Goal: Information Seeking & Learning: Check status

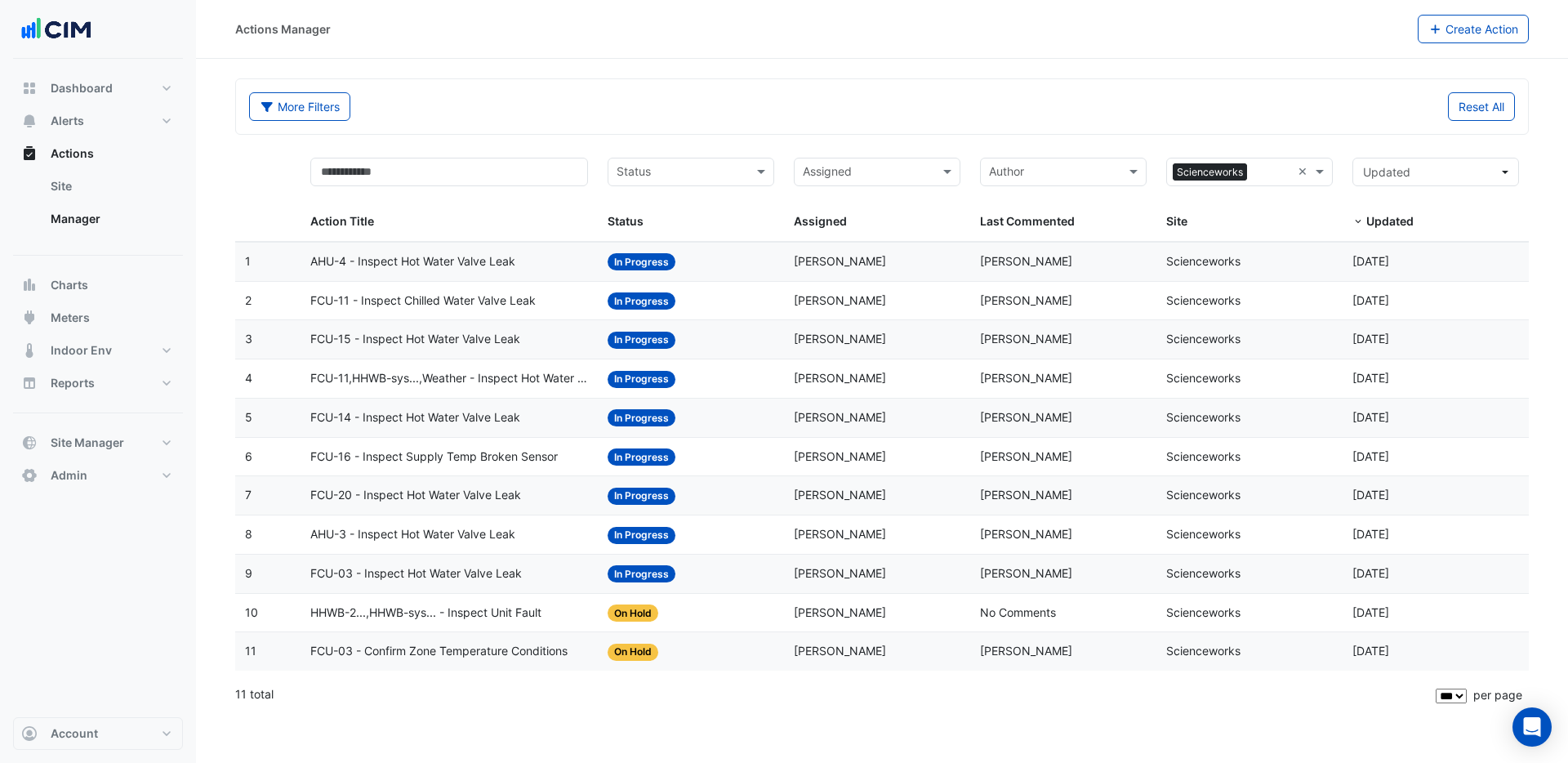
select select "***"
click at [102, 92] on span "Dashboard" at bounding box center [81, 88] width 62 height 16
select select "***"
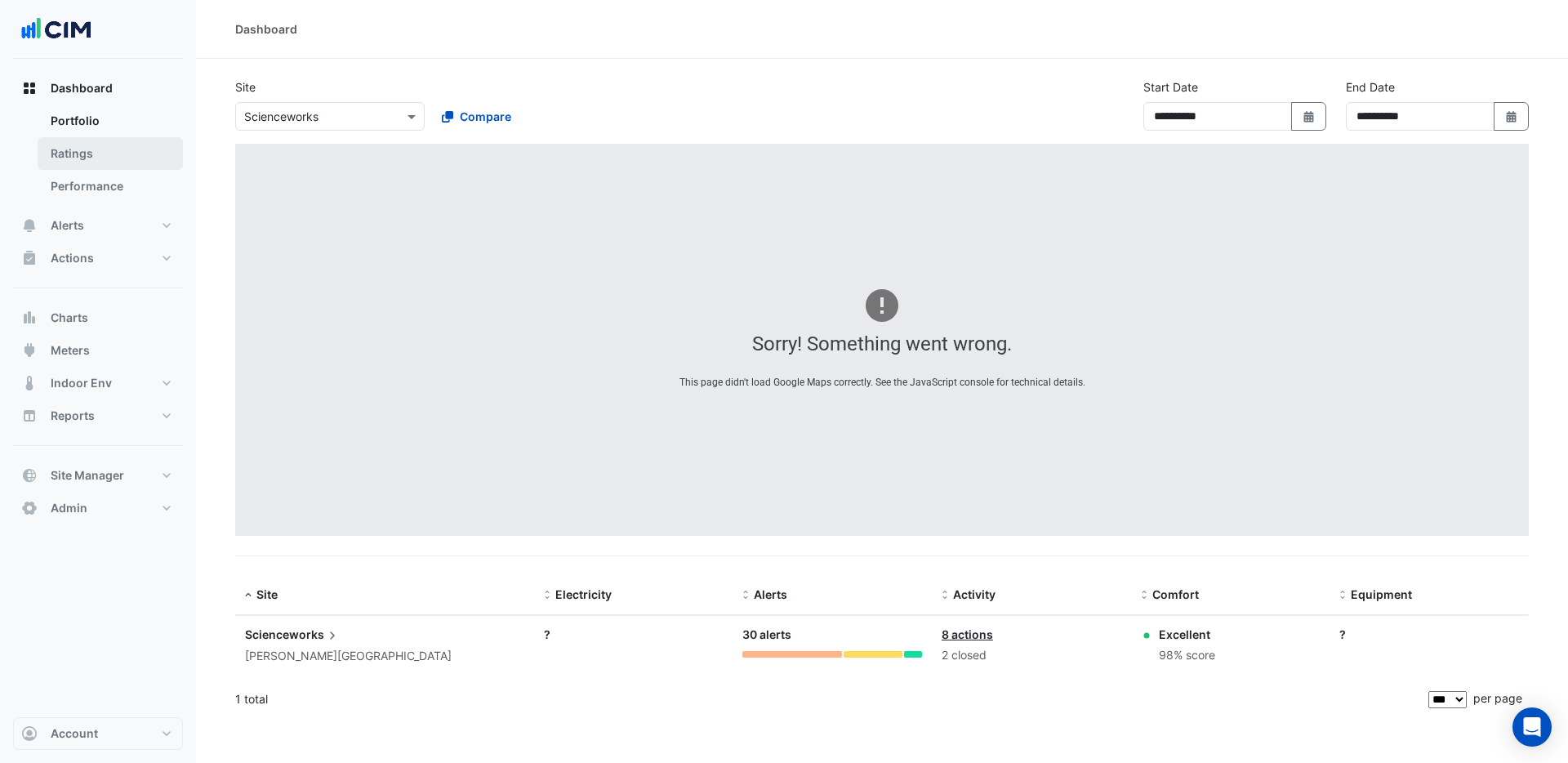
click at [99, 150] on link "Ratings" at bounding box center [110, 154] width 145 height 33
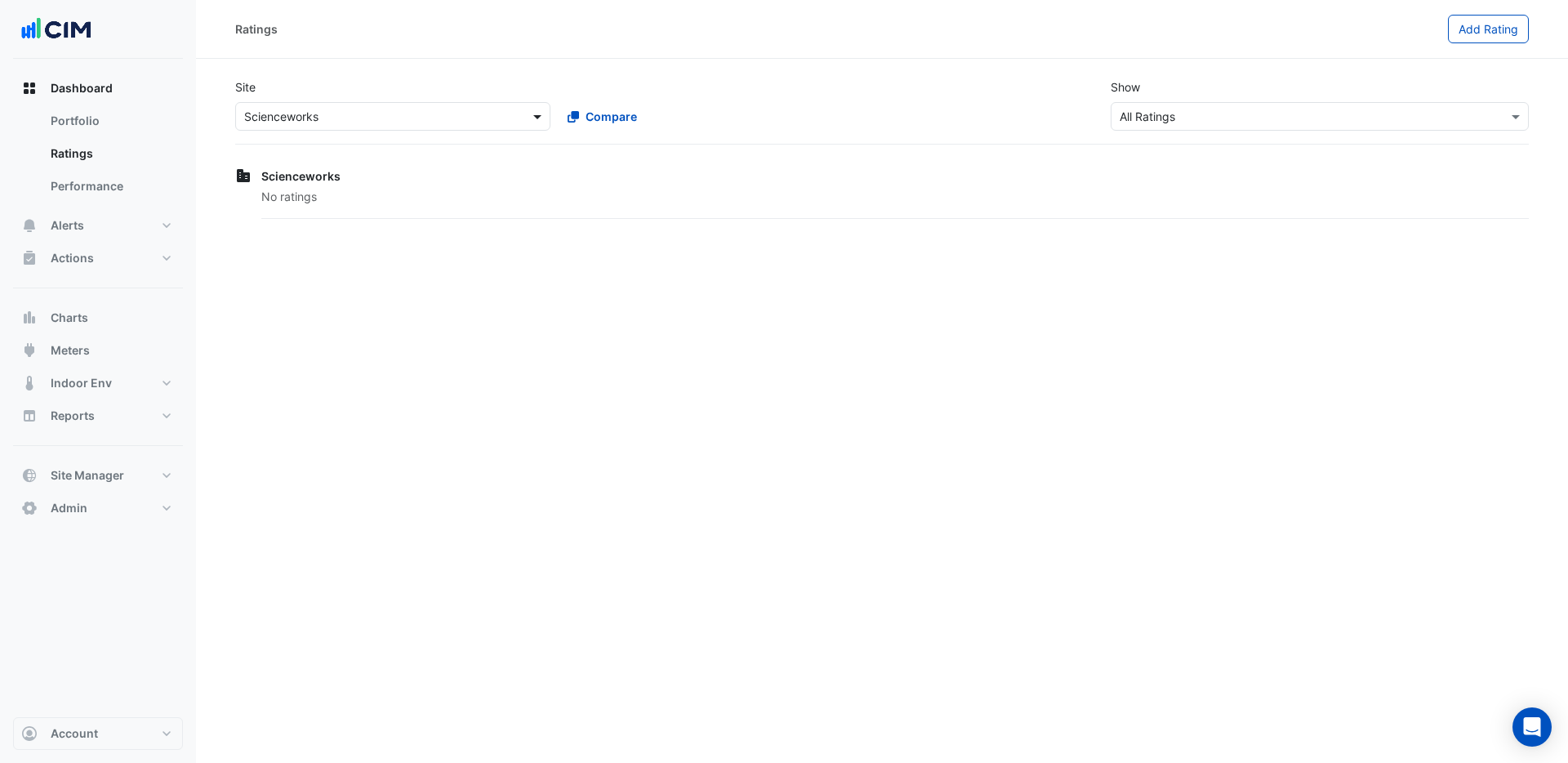
click at [537, 117] on span at bounding box center [539, 116] width 20 height 17
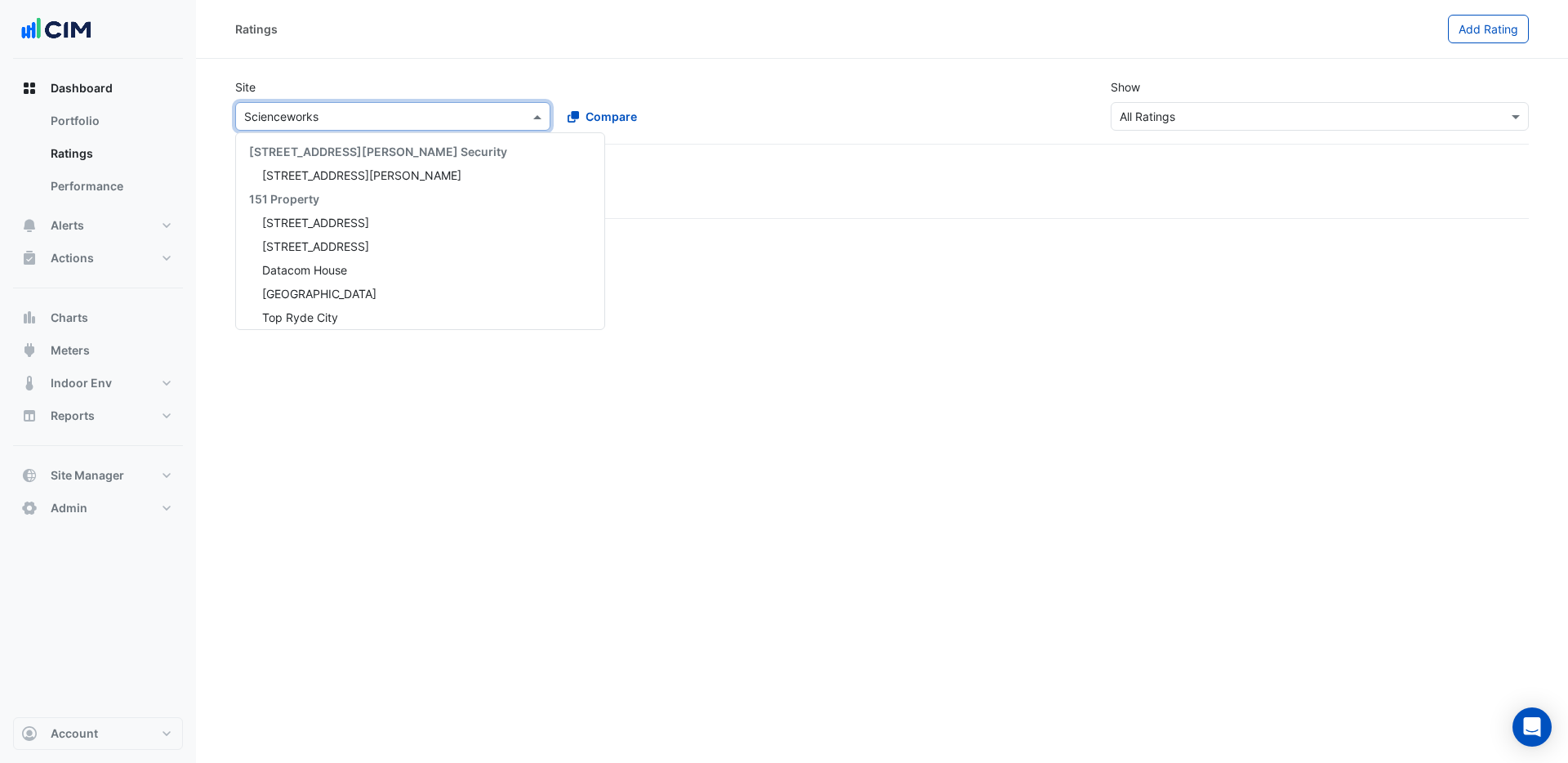
scroll to position [646, 0]
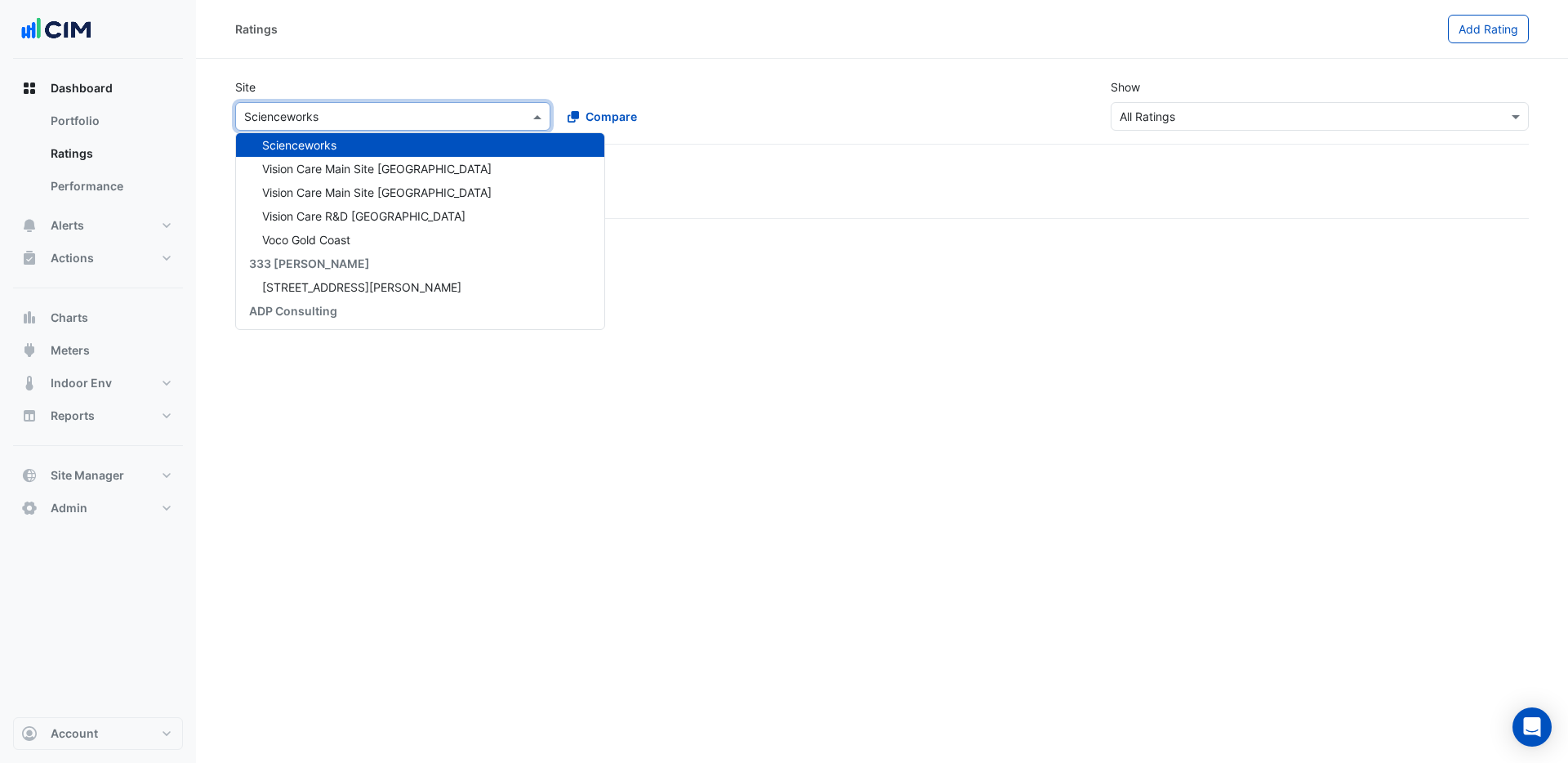
drag, startPoint x: 426, startPoint y: 112, endPoint x: 250, endPoint y: 98, distance: 176.6
click at [250, 97] on div "Site Select a Site × Scienceworks [STREET_ADDRESS][PERSON_NAME] Security [STREE…" at bounding box center [554, 105] width 657 height 52
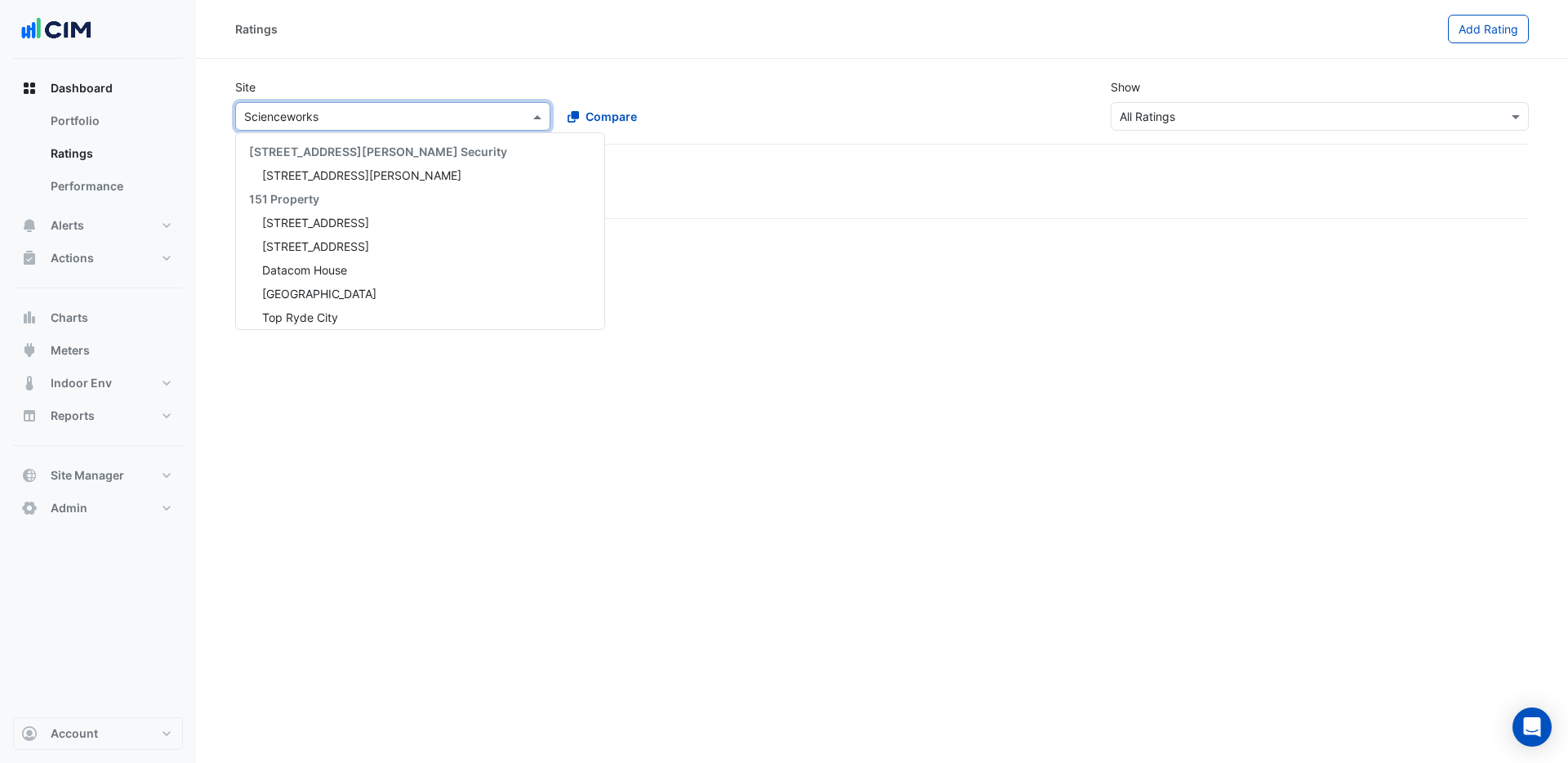
click at [358, 127] on div "Select a Site × Scienceworks" at bounding box center [393, 116] width 316 height 29
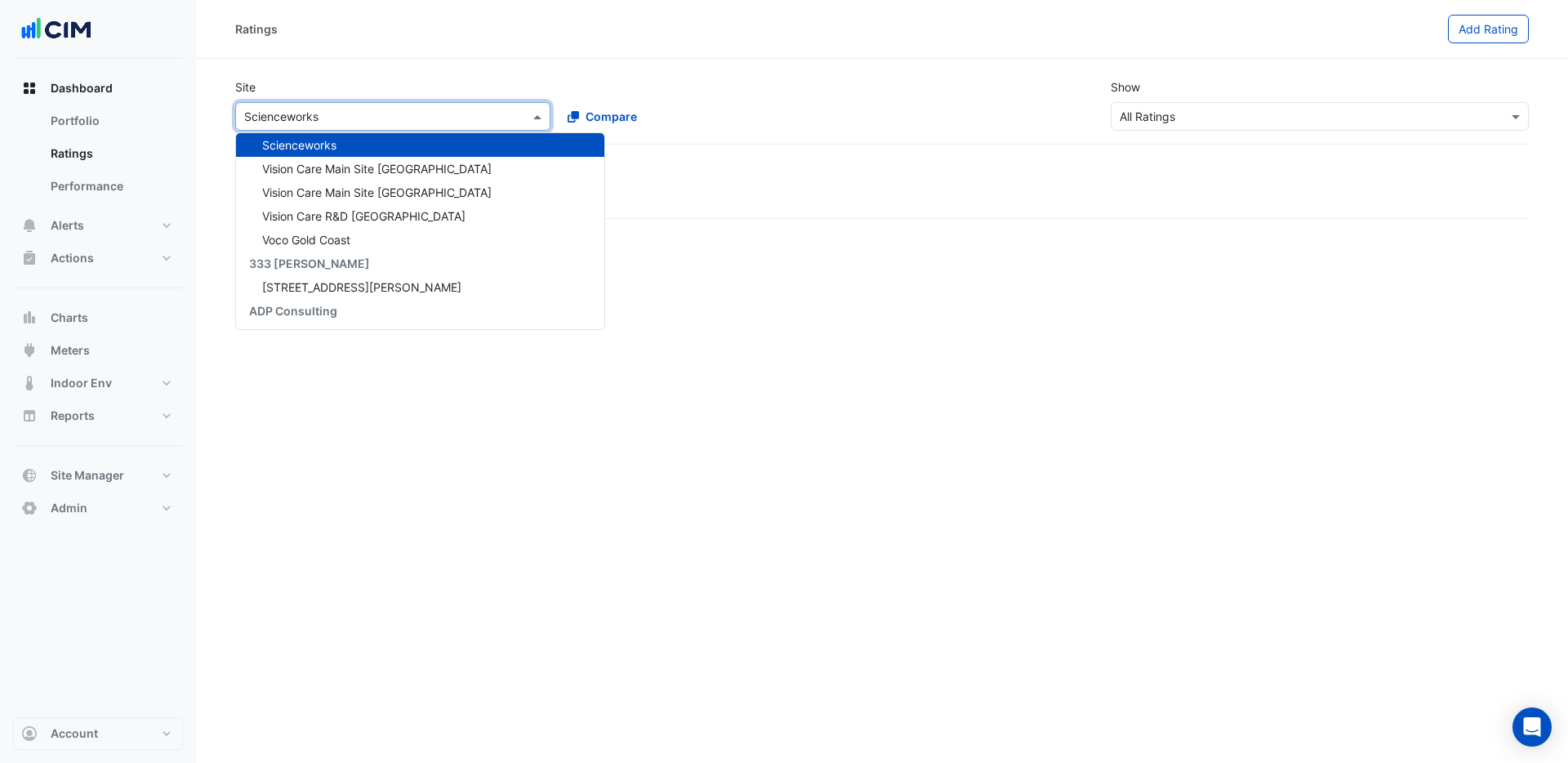
click at [358, 126] on div "Select a Site × Scienceworks" at bounding box center [393, 116] width 316 height 29
click at [357, 118] on input "text" at bounding box center [376, 117] width 264 height 17
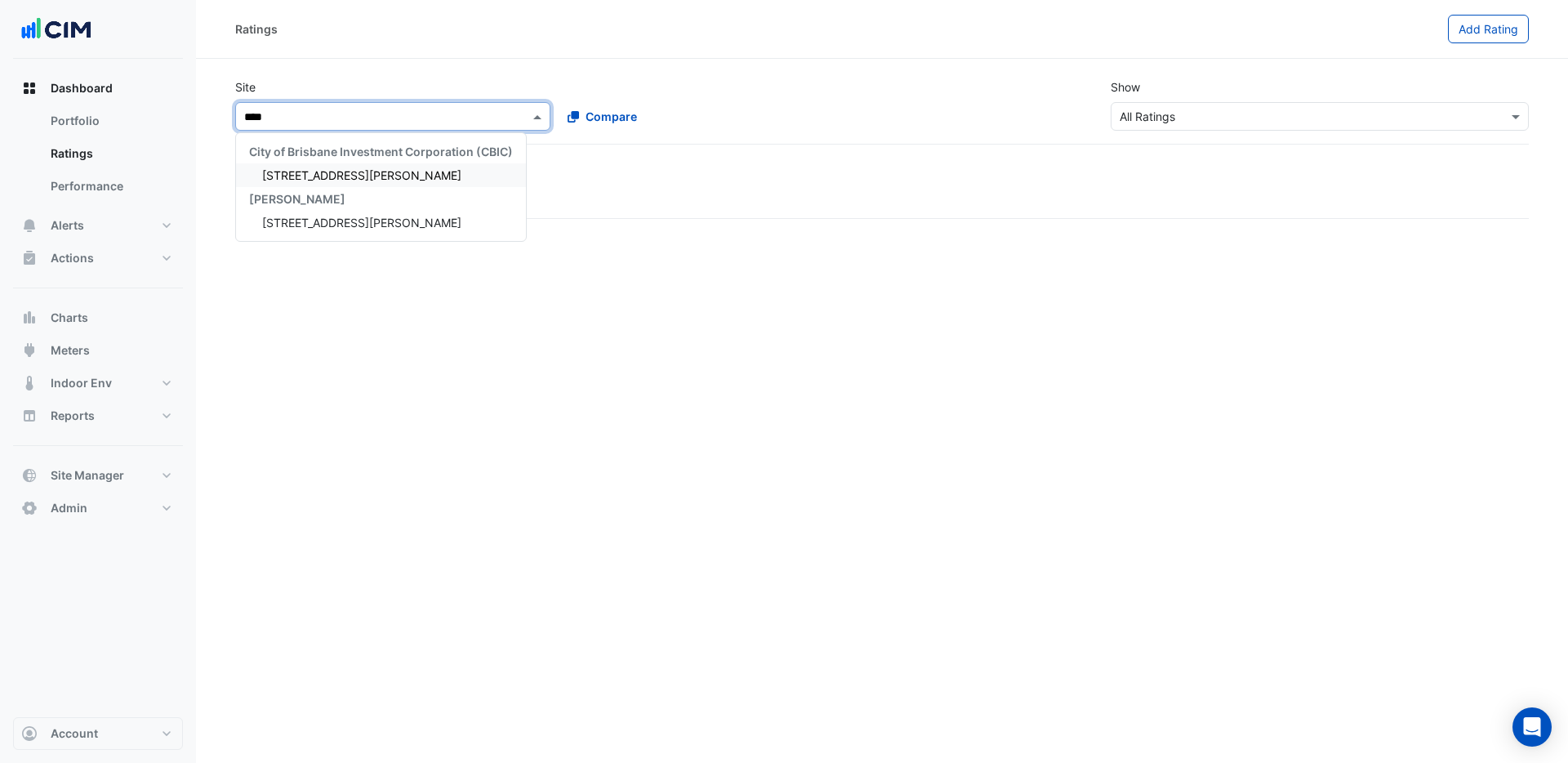
scroll to position [0, 0]
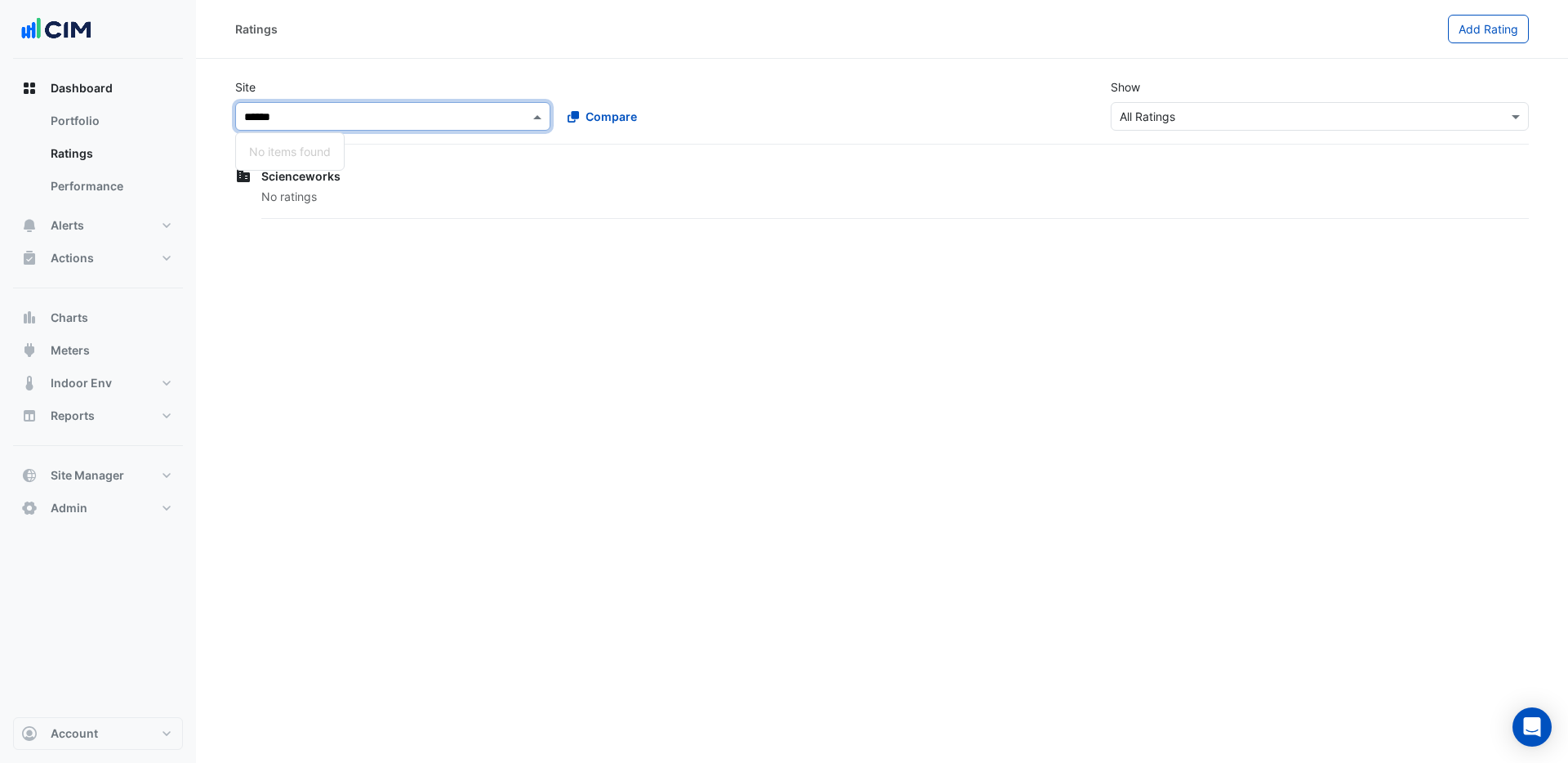
type input "*****"
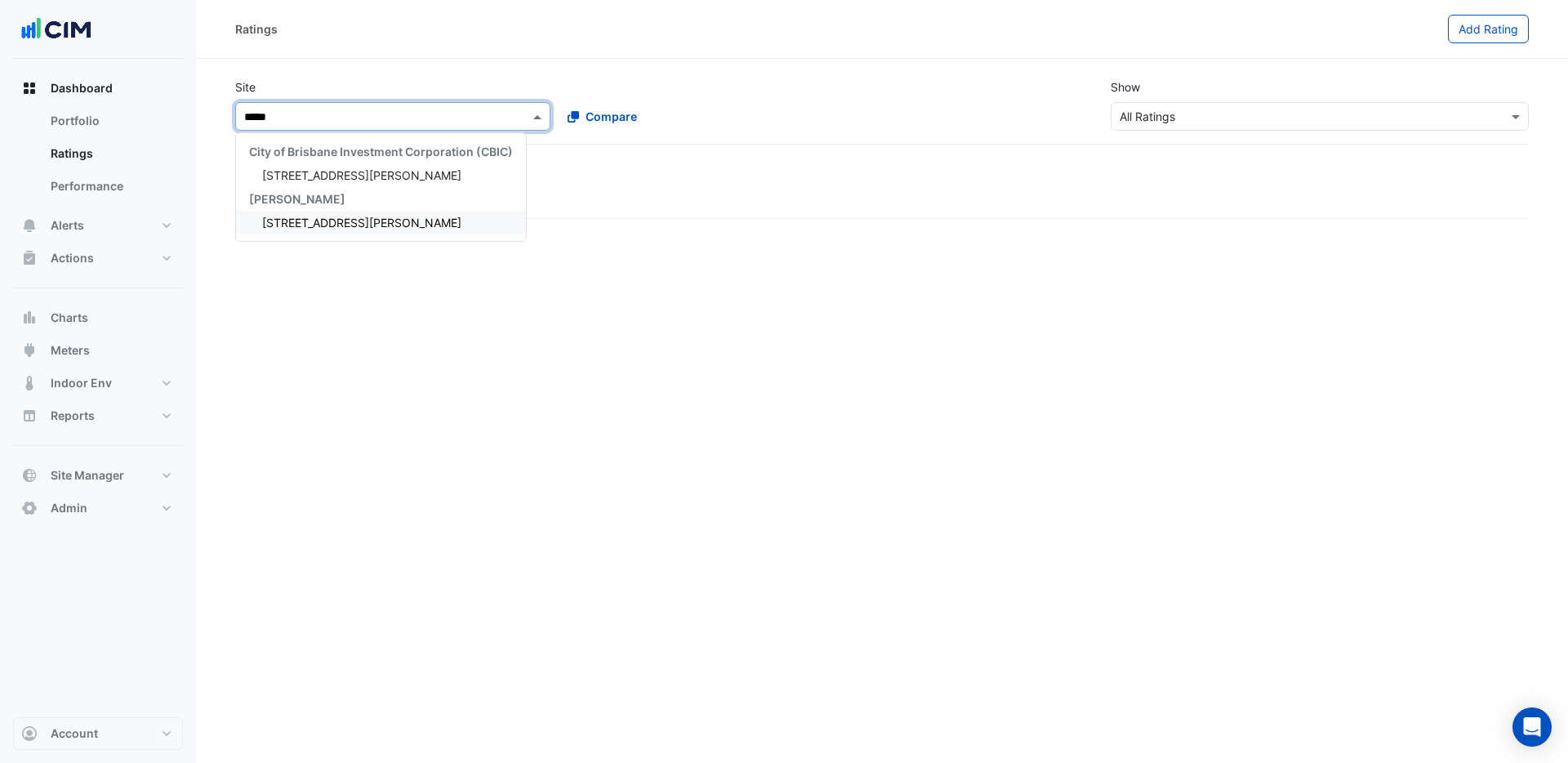
click at [327, 224] on span "[STREET_ADDRESS][PERSON_NAME]" at bounding box center [362, 223] width 200 height 14
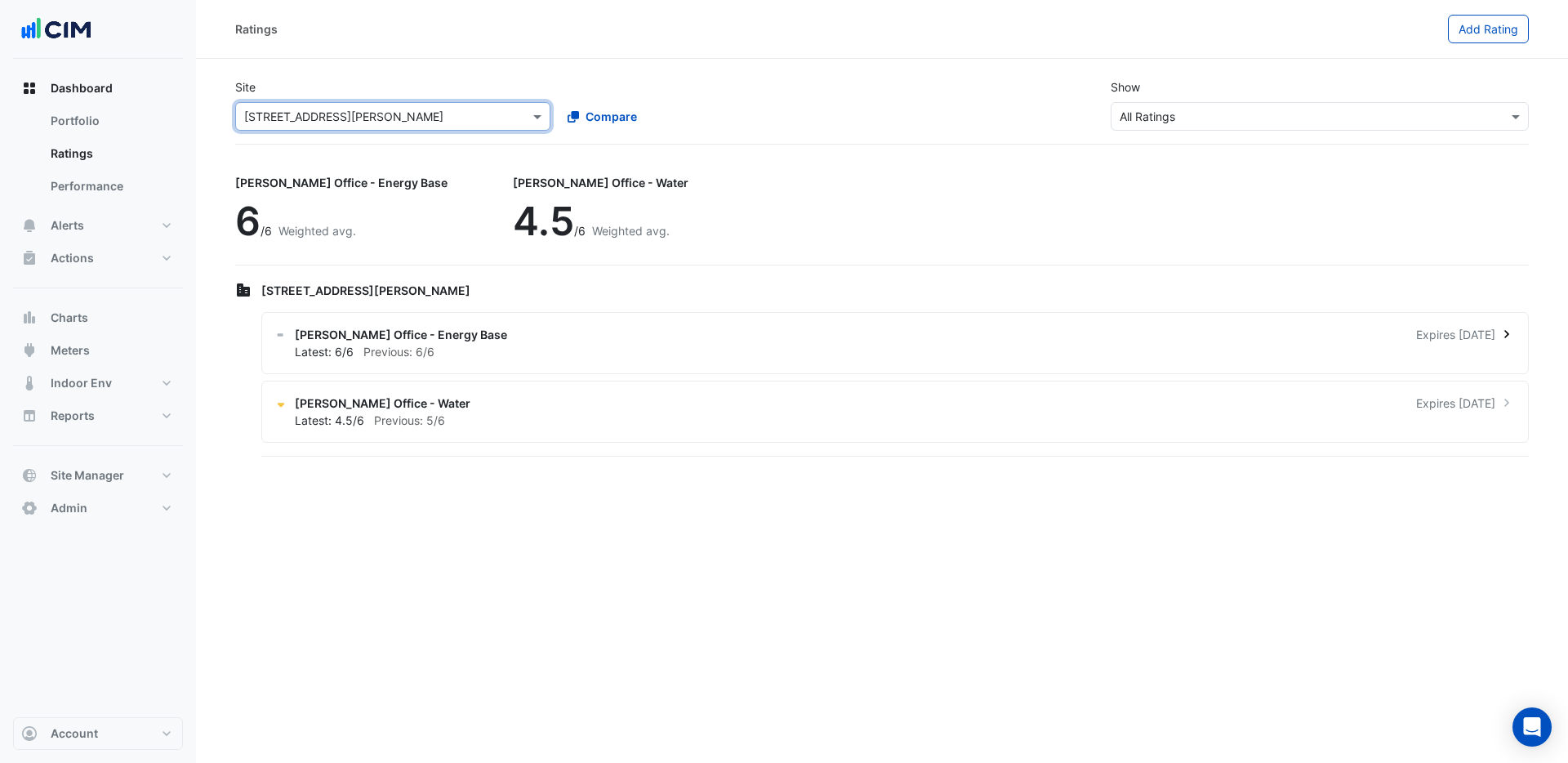
click at [1503, 331] on icon at bounding box center [1507, 334] width 16 height 16
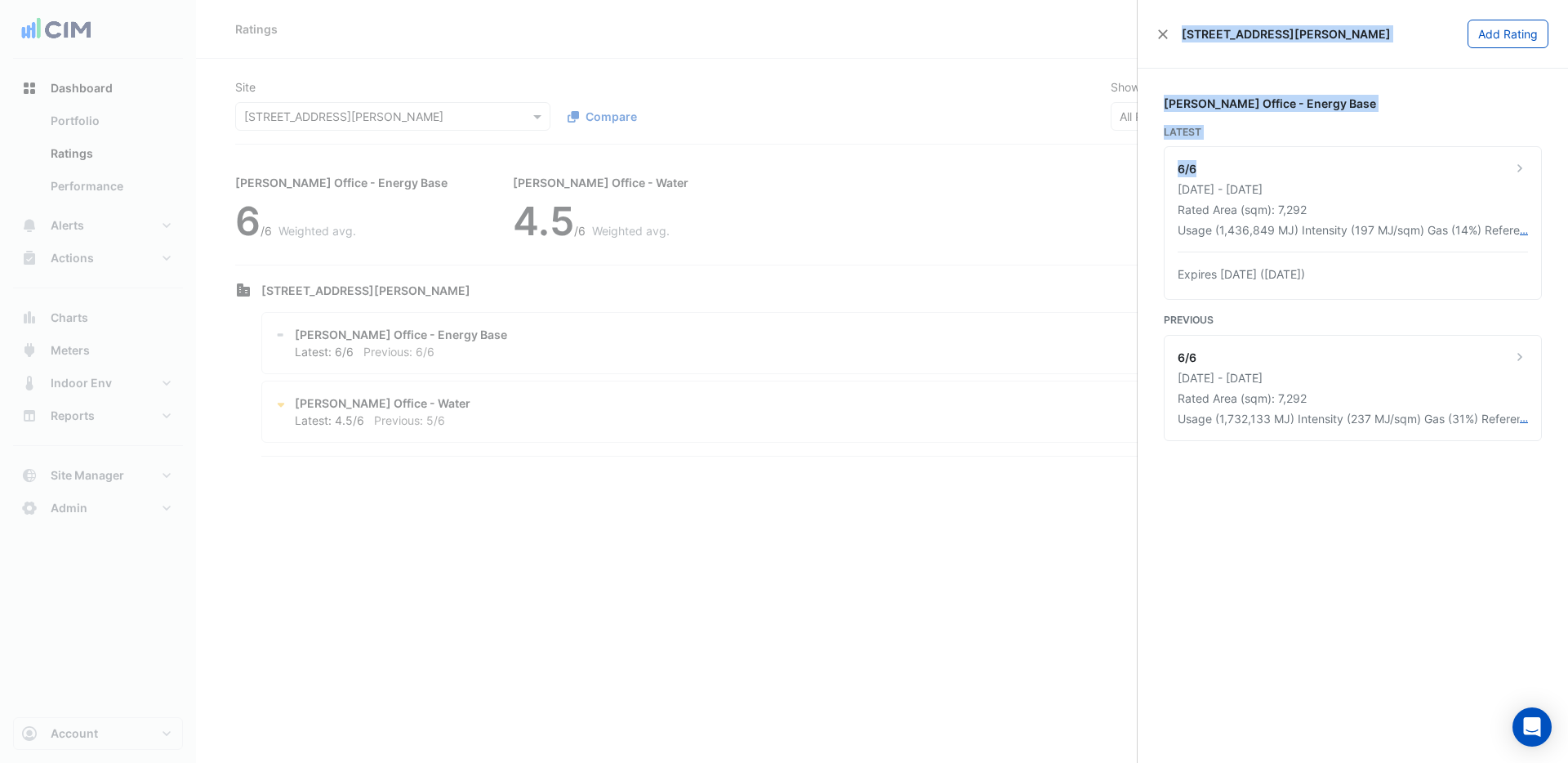
drag, startPoint x: 1213, startPoint y: 165, endPoint x: 1126, endPoint y: 170, distance: 87.1
click at [1126, 170] on body "Ratings Add Rating Site Select a Site × [STREET_ADDRESS][PERSON_NAME] Compare S…" at bounding box center [784, 382] width 1568 height 763
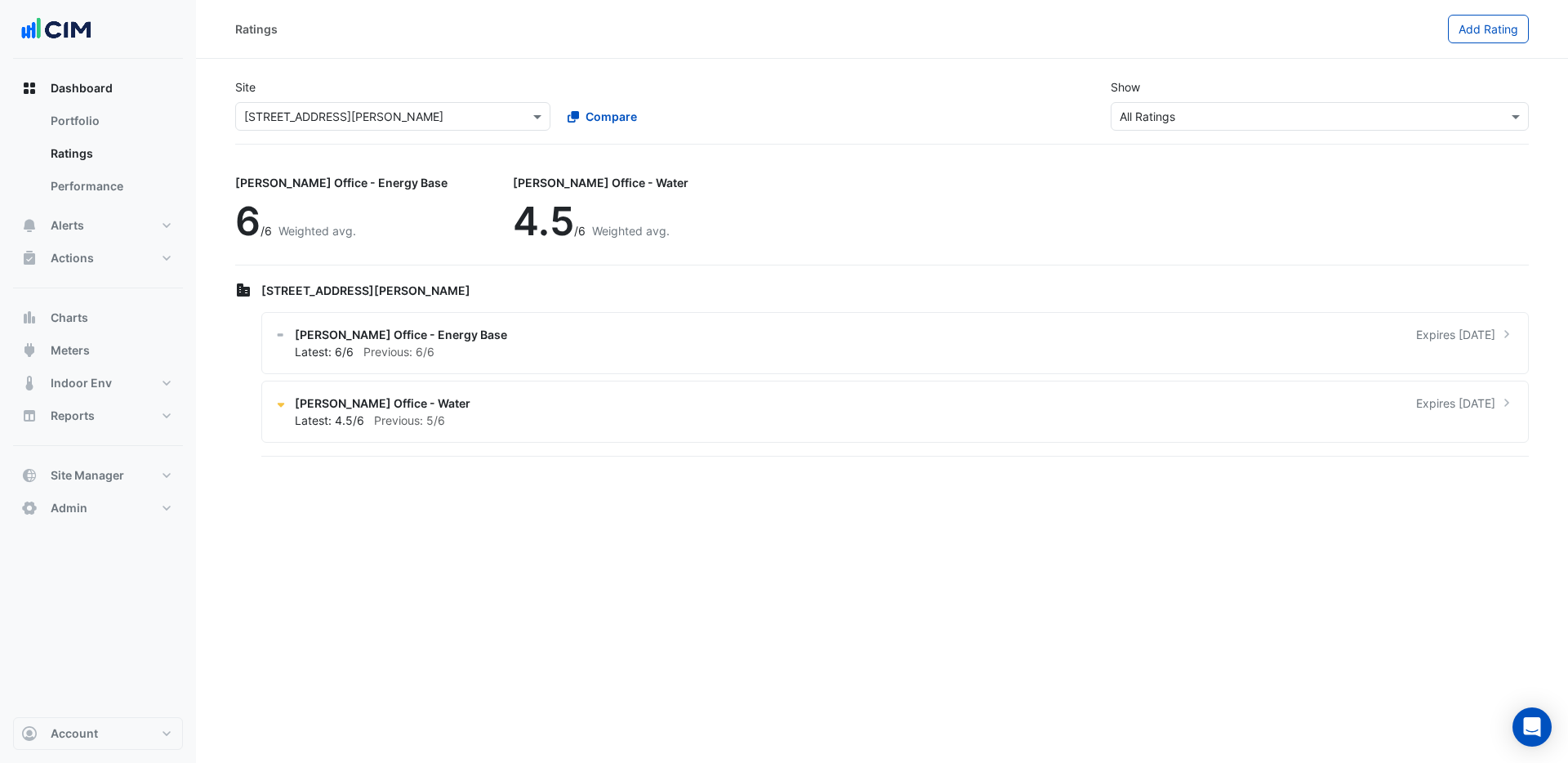
click at [358, 40] on ngb-offcanvas-backdrop at bounding box center [784, 382] width 1568 height 763
click at [379, 114] on input "text" at bounding box center [376, 117] width 264 height 17
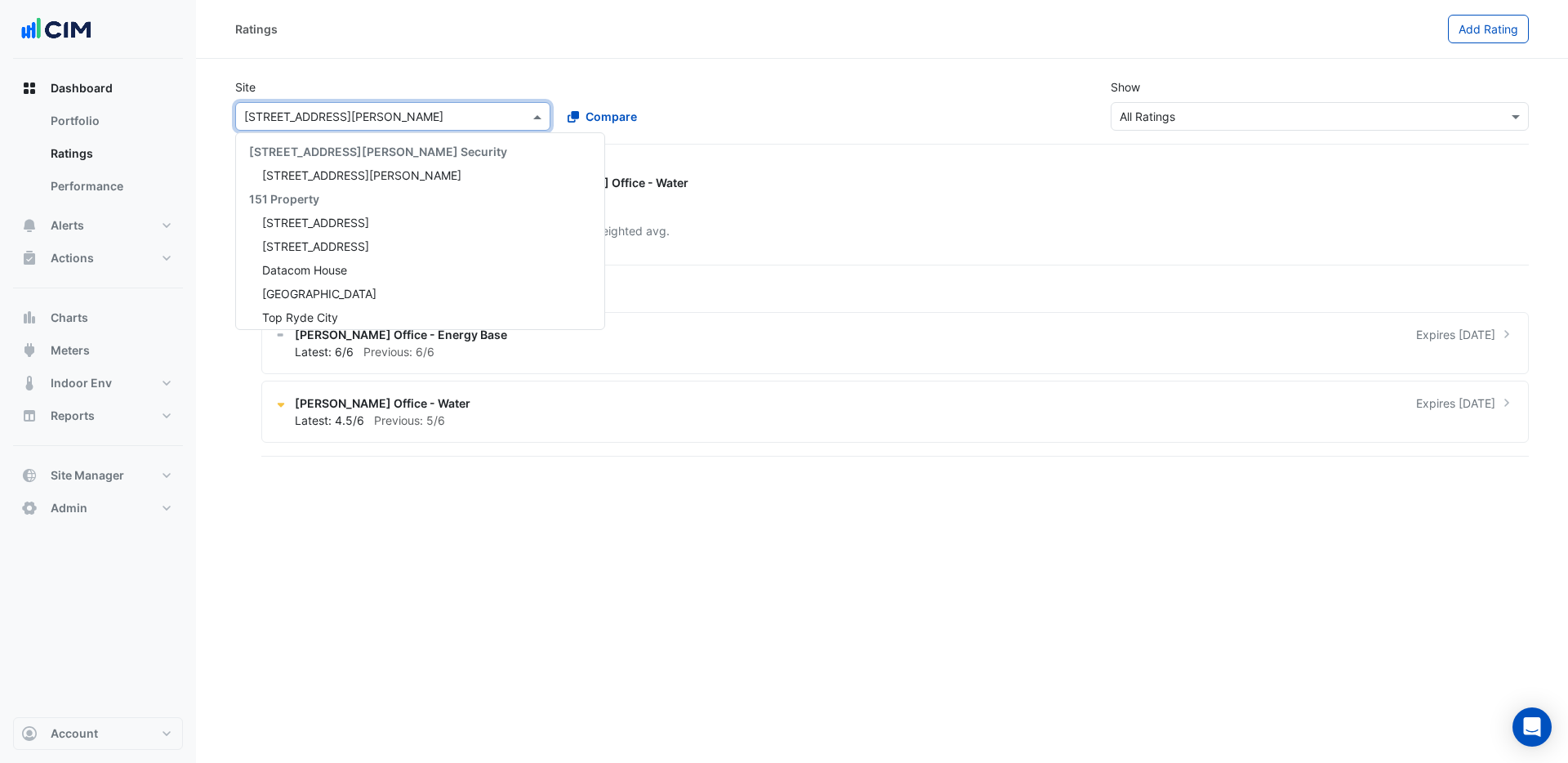
scroll to position [16064, 0]
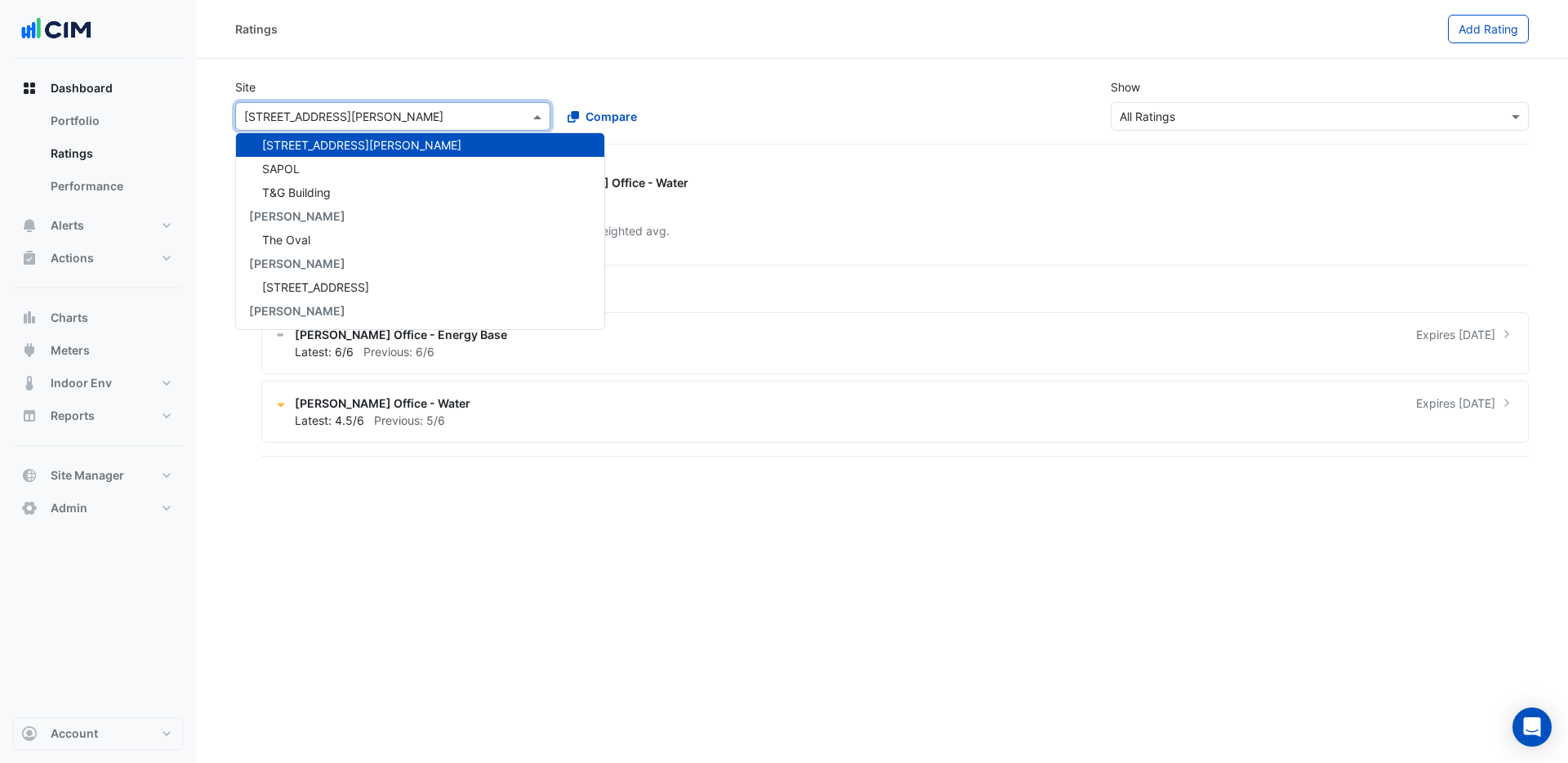
click at [380, 114] on input "text" at bounding box center [376, 117] width 264 height 17
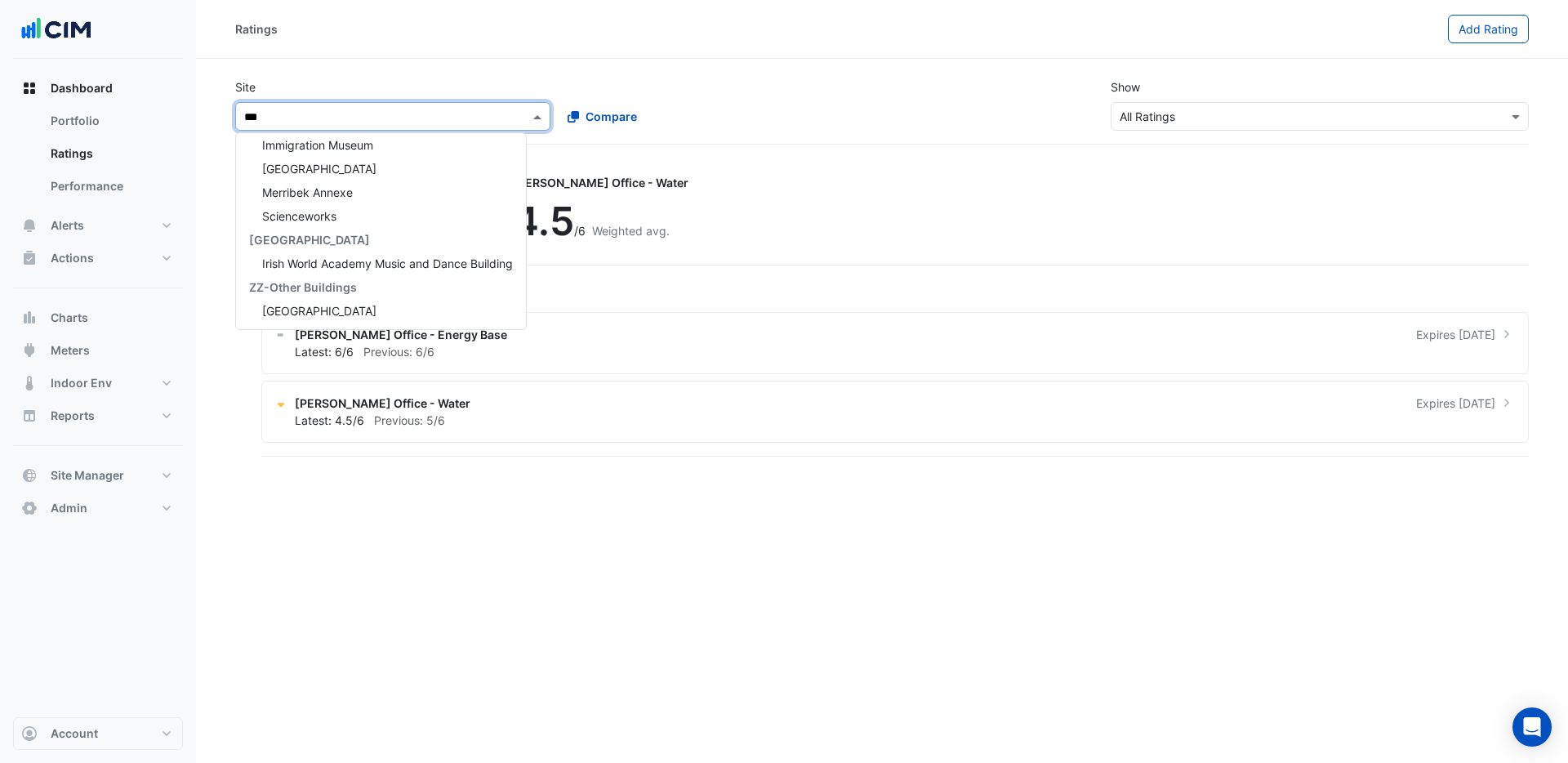
type input "****"
click at [344, 192] on span "Immigration Museum" at bounding box center [318, 192] width 111 height 14
